Goal: Check status: Check status

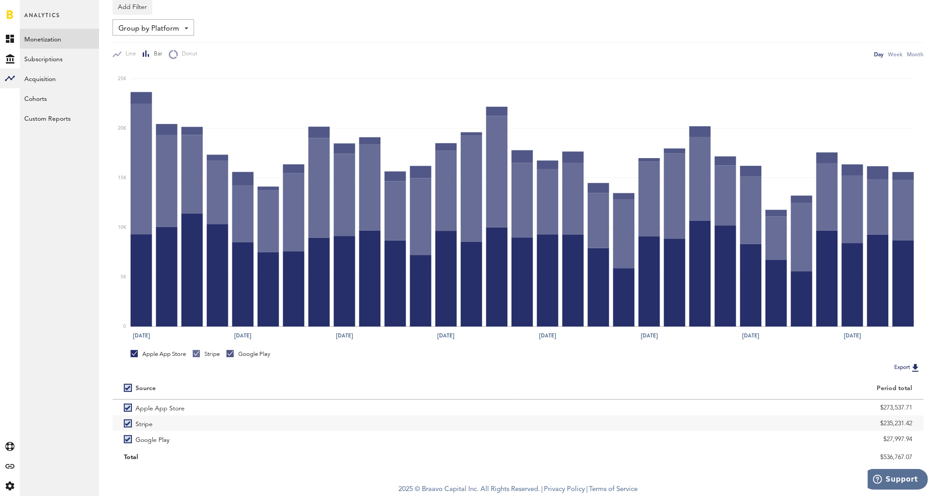
click at [7, 14] on link at bounding box center [10, 14] width 6 height 9
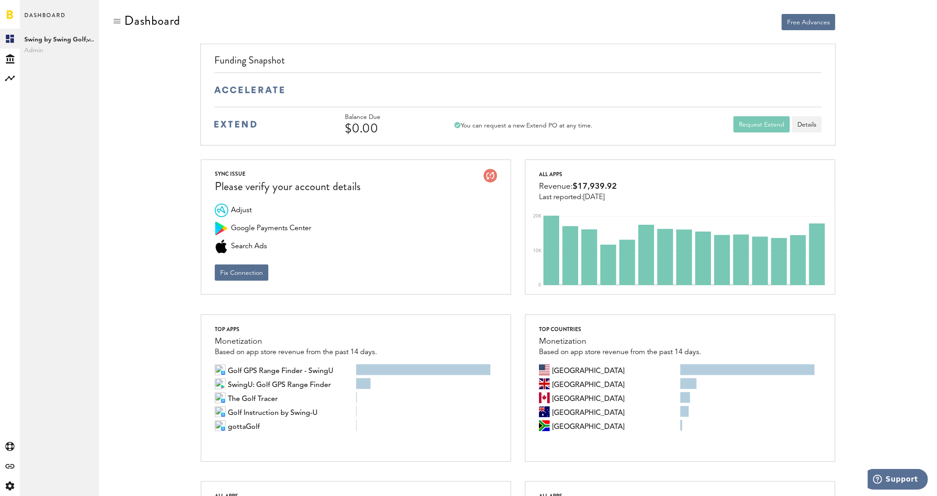
click at [86, 41] on icon at bounding box center [88, 39] width 5 height 5
click at [149, 50] on link "Golfshot" at bounding box center [139, 49] width 70 height 16
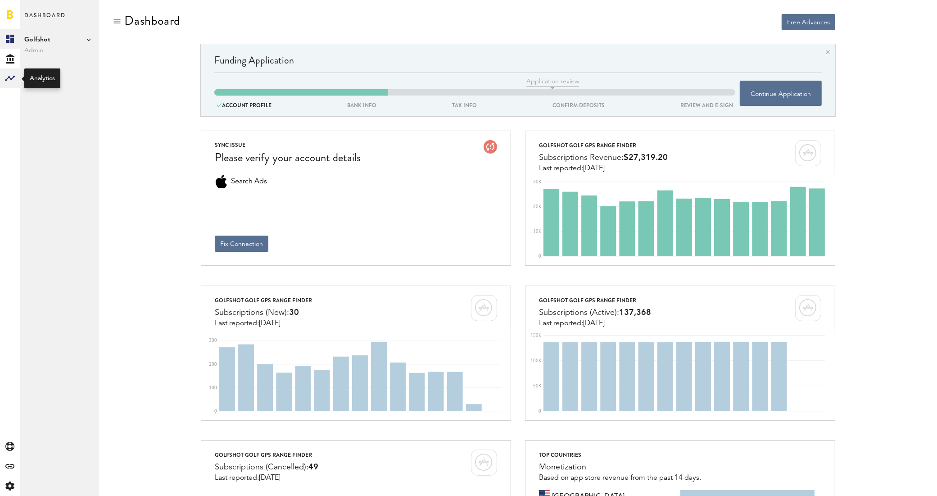
click at [13, 82] on rect at bounding box center [10, 78] width 11 height 11
click at [40, 37] on link "Monetization" at bounding box center [59, 39] width 79 height 20
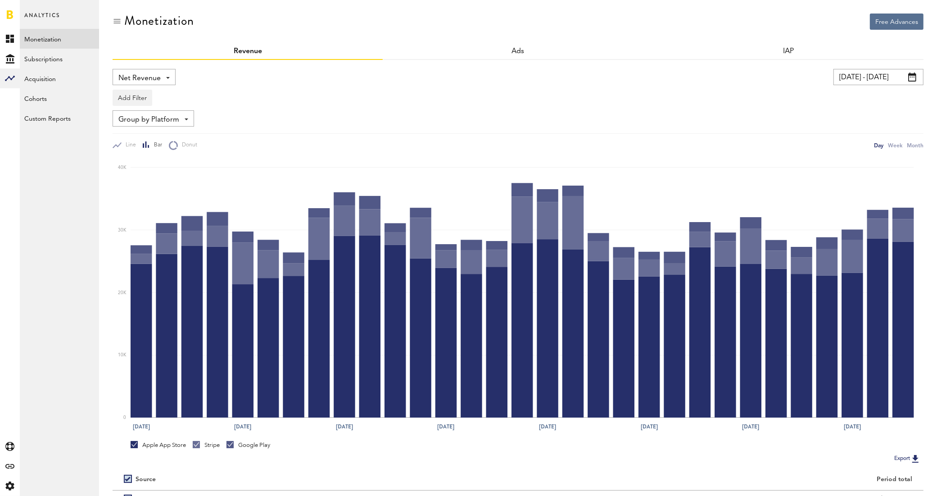
click at [862, 77] on input "[DATE] - [DATE]" at bounding box center [878, 77] width 90 height 16
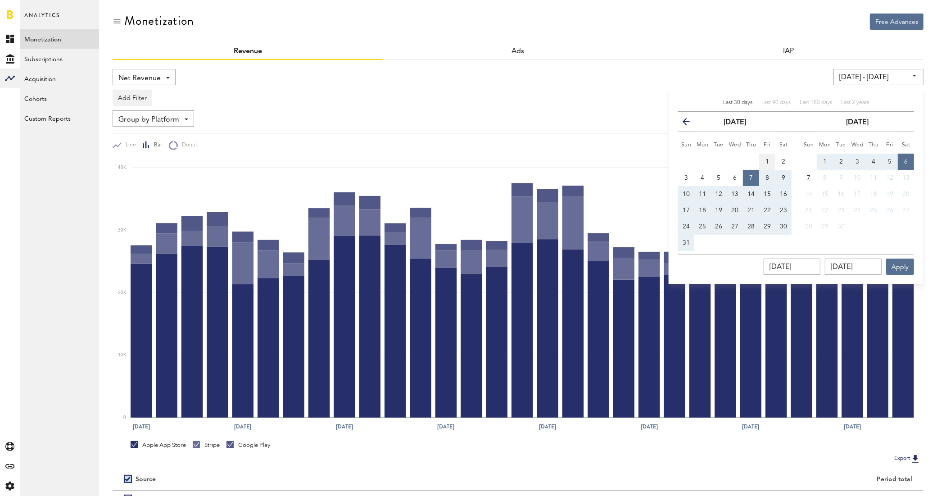
click at [765, 161] on span "1" at bounding box center [767, 161] width 4 height 6
type input "[DATE] - [DATE]"
type input "[DATE]"
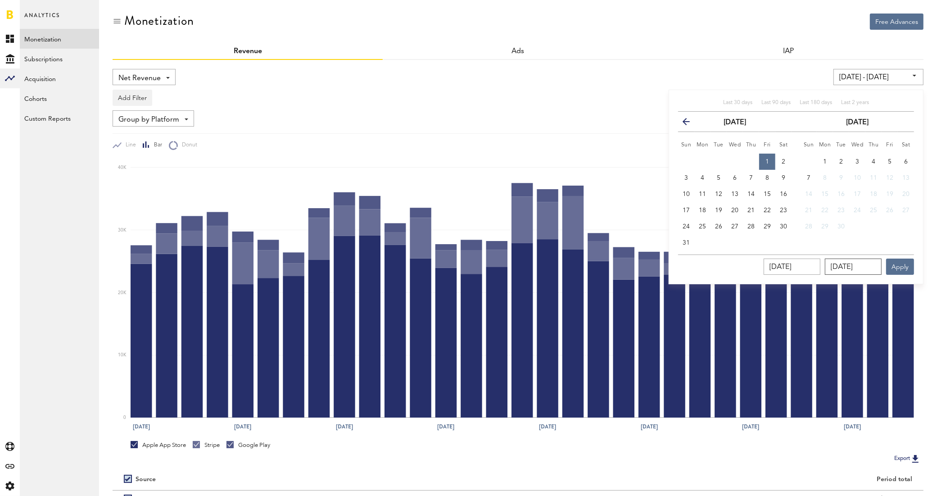
click at [857, 266] on input "[DATE]" at bounding box center [853, 266] width 57 height 16
click at [675, 242] on div "Last 30 days Last 90 days Last 180 days Last 2 years previous [DATE] next Sun M…" at bounding box center [796, 187] width 255 height 194
click at [681, 242] on button "31" at bounding box center [686, 243] width 16 height 16
type input "[DATE] - [DATE]"
type input "[DATE]"
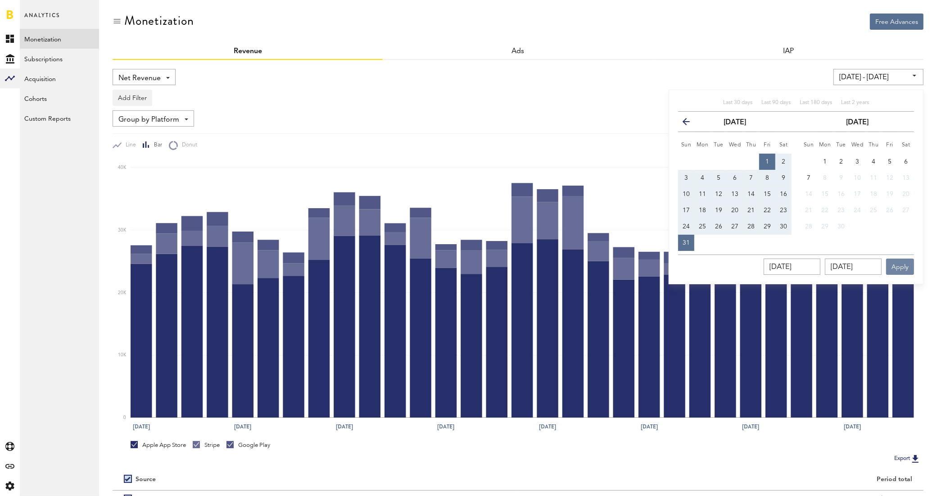
click at [895, 267] on button "Apply" at bounding box center [900, 266] width 28 height 16
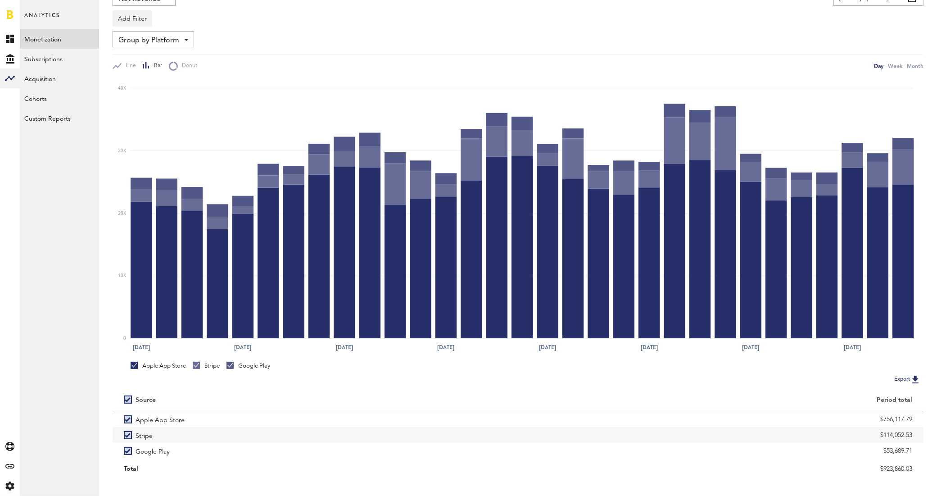
scroll to position [91, 0]
